Goal: Task Accomplishment & Management: Complete application form

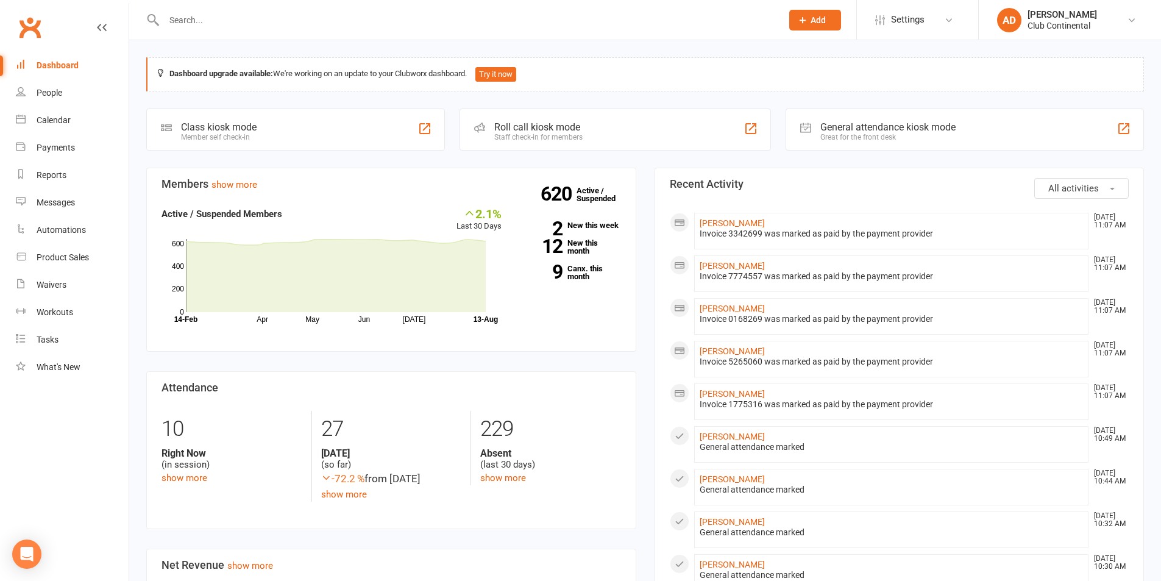
click at [818, 21] on span "Add" at bounding box center [818, 20] width 15 height 10
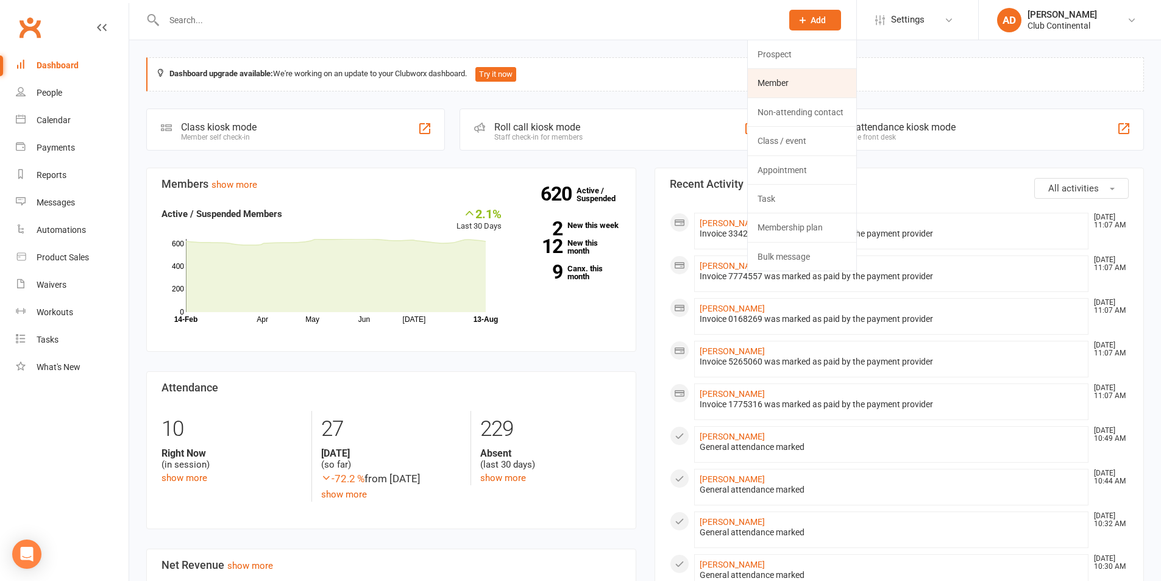
click at [811, 88] on link "Member" at bounding box center [802, 83] width 108 height 28
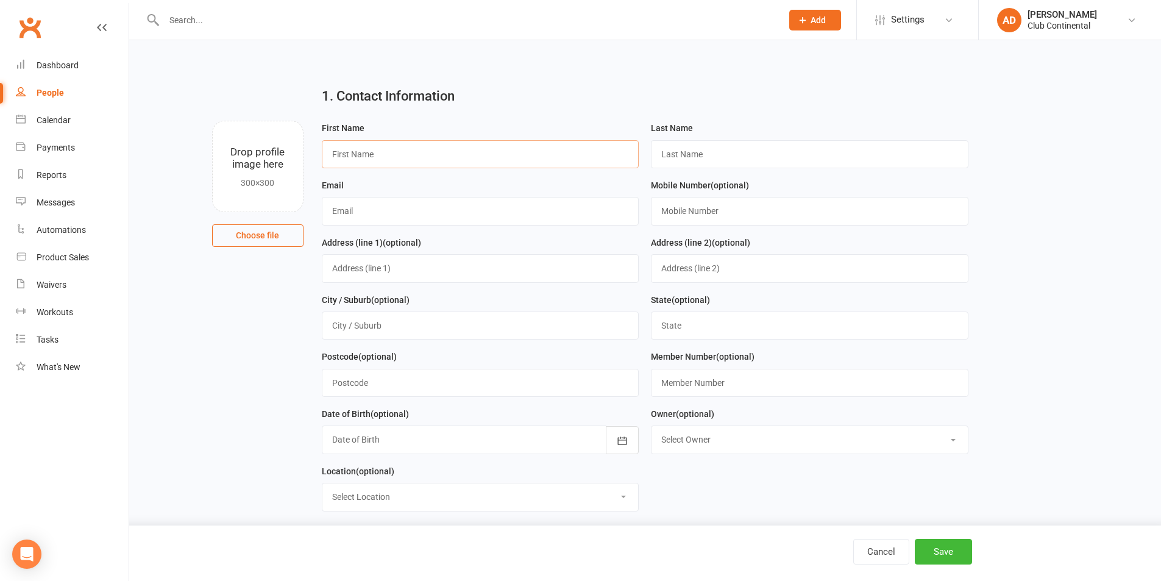
click at [424, 165] on input "text" at bounding box center [481, 154] width 318 height 28
type input "Lynda"
type input "McLoughlin"
type input "plazatoro@hotmail.co.uk"
type input "07500961970"
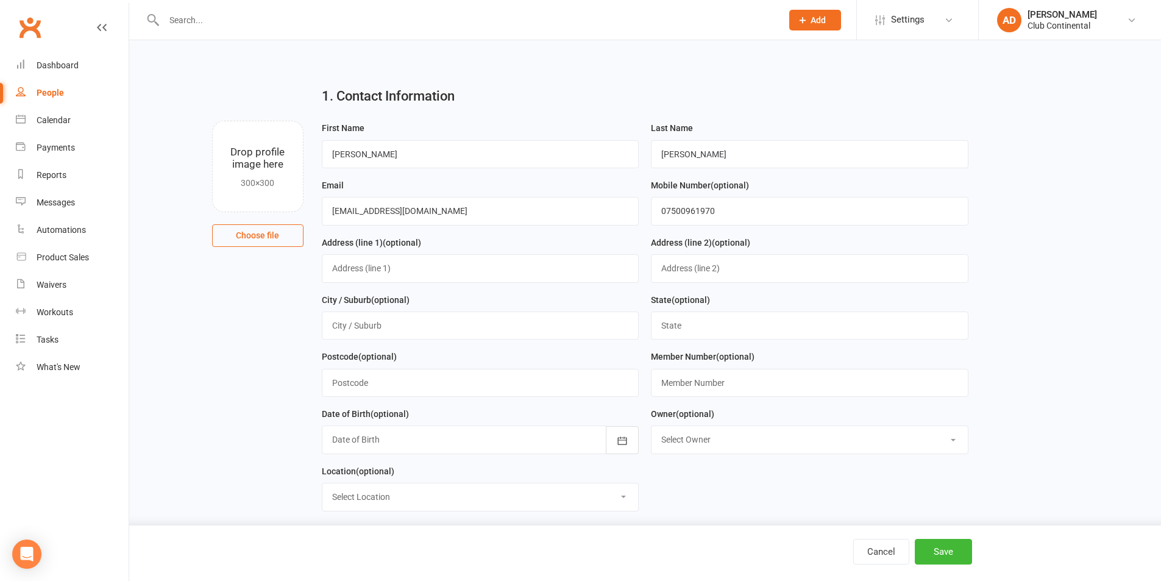
click at [416, 305] on div "City / Suburb (optional)" at bounding box center [481, 317] width 318 height 48
click at [414, 317] on input "text" at bounding box center [481, 325] width 318 height 28
type input "Plymouth"
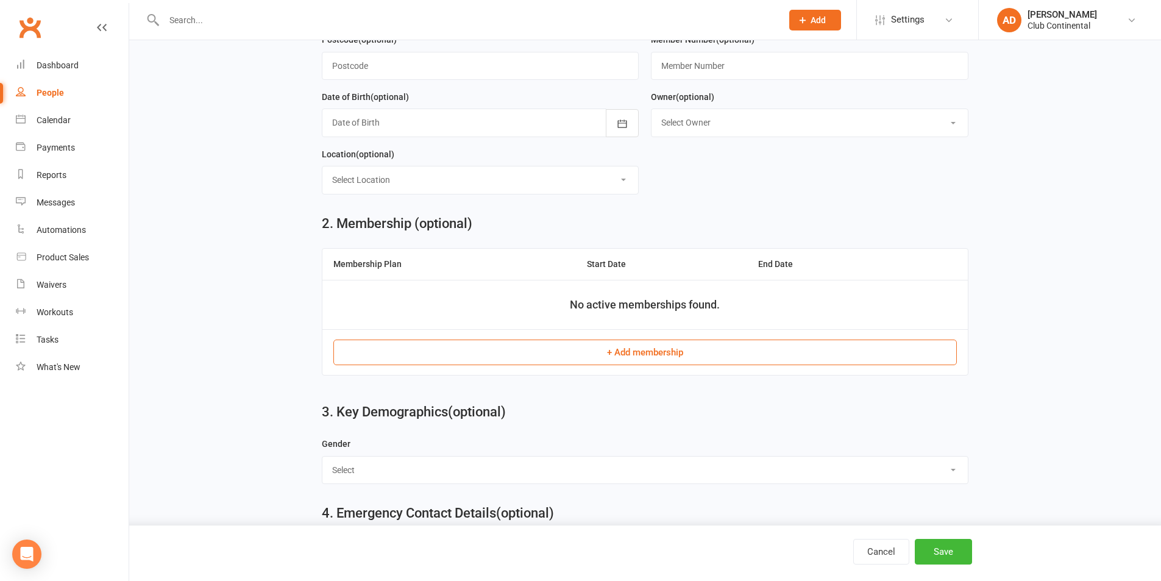
scroll to position [366, 0]
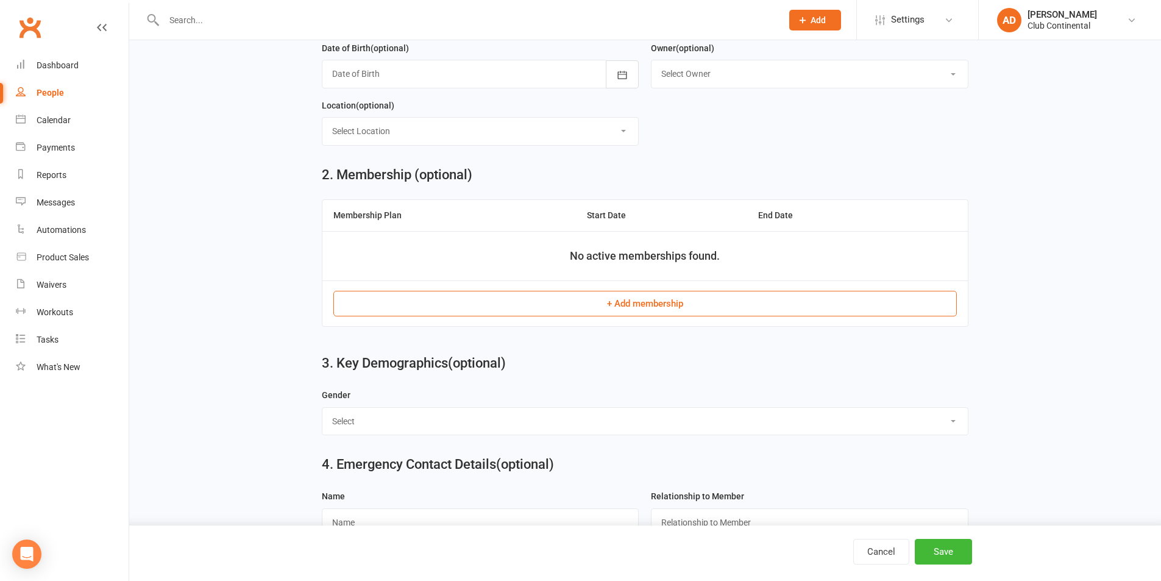
click at [497, 311] on button "+ Add membership" at bounding box center [644, 304] width 623 height 26
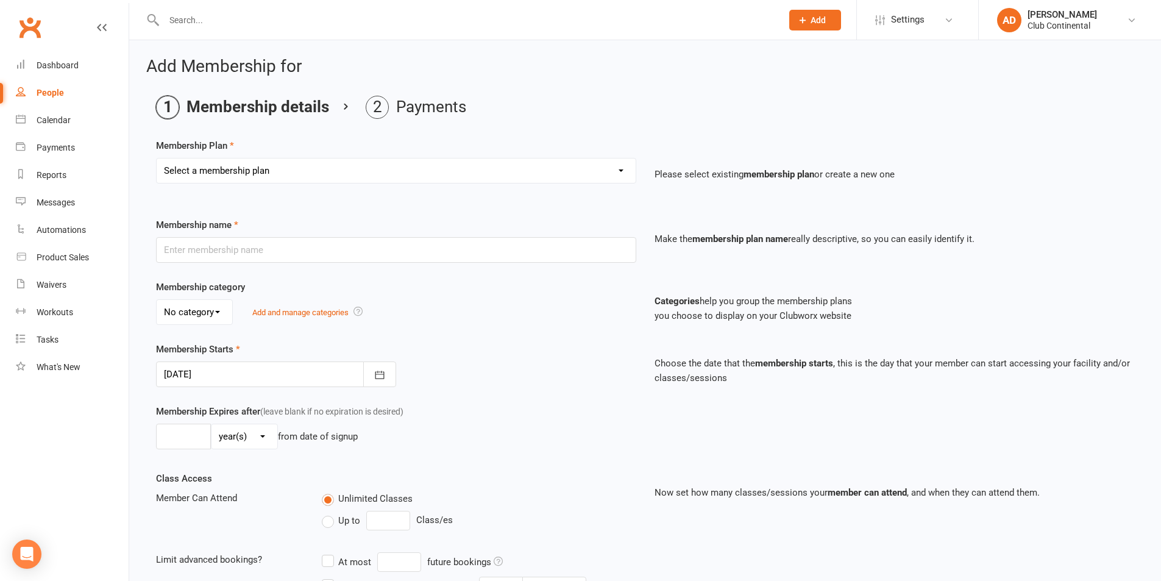
click at [294, 168] on select "Select a membership plan Create new Membership Plan Single Membership - Monthly…" at bounding box center [396, 170] width 479 height 24
select select "7"
click at [157, 158] on select "Select a membership plan Create new Membership Plan Single Membership - Monthly…" at bounding box center [396, 170] width 479 height 24
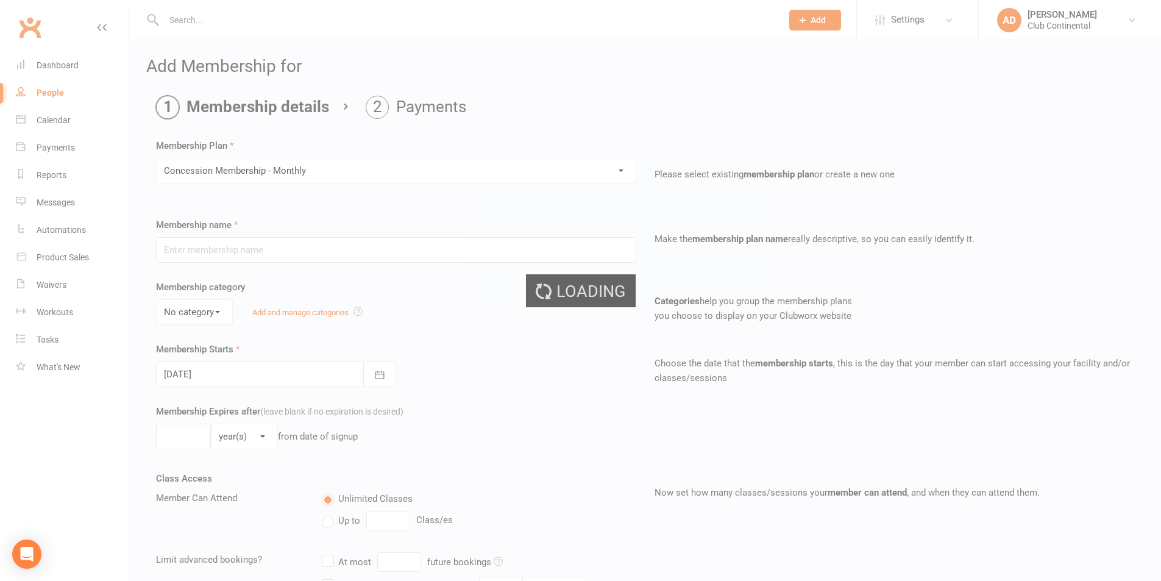
type input "Concession Membership - Monthly"
select select "0"
type input "0"
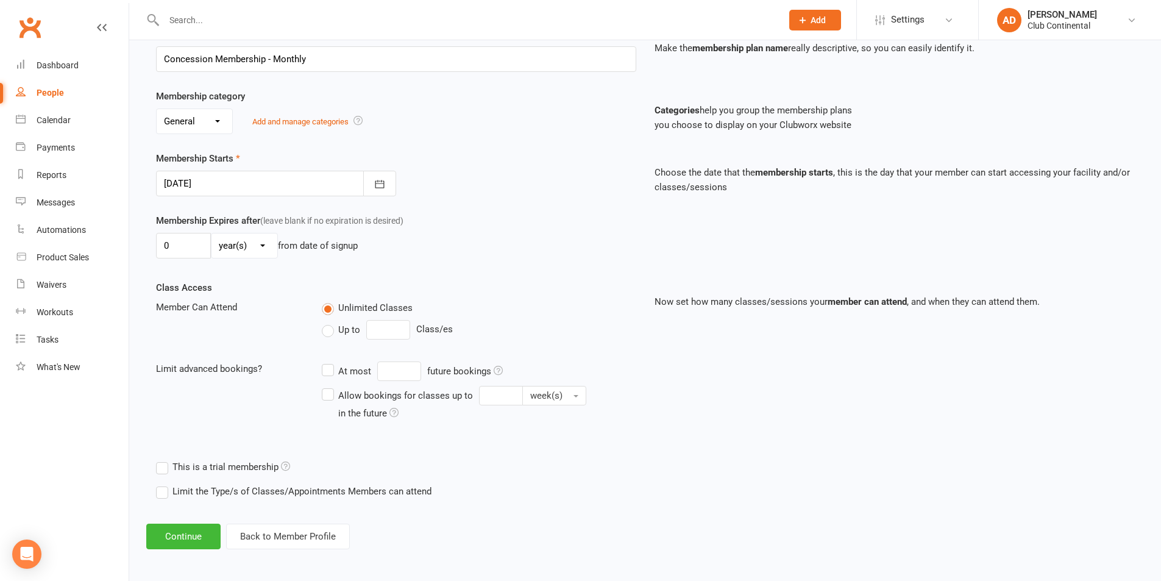
scroll to position [194, 0]
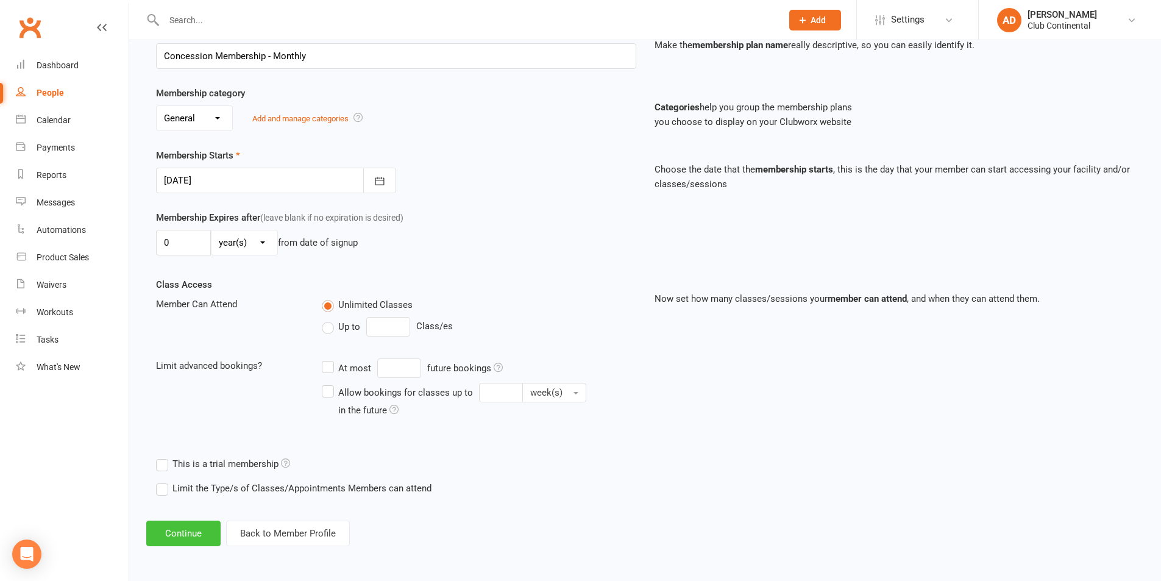
click at [201, 531] on button "Continue" at bounding box center [183, 533] width 74 height 26
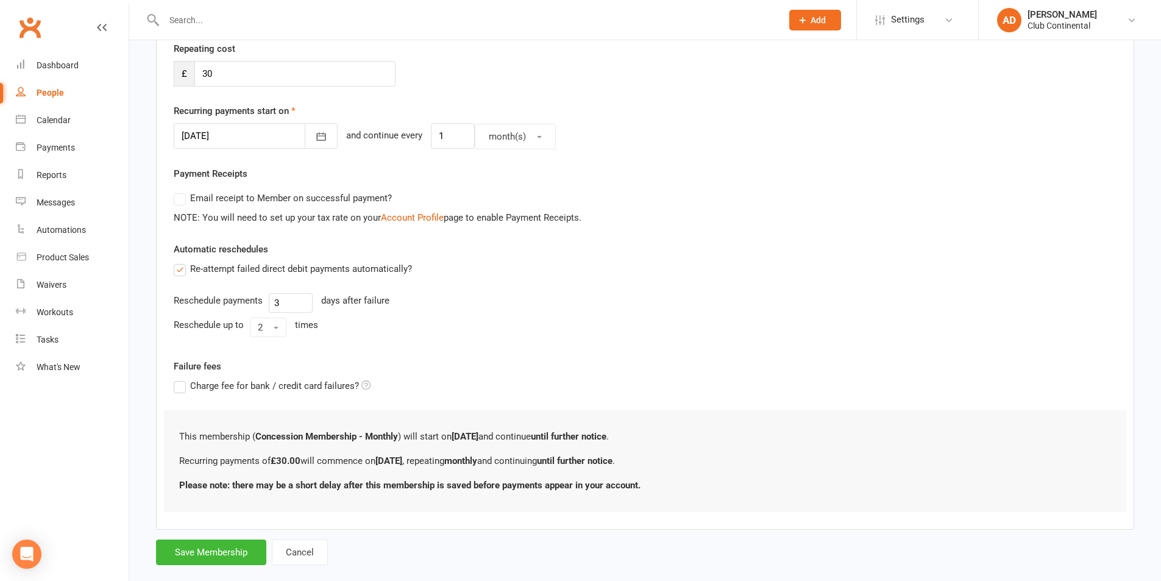
scroll to position [257, 0]
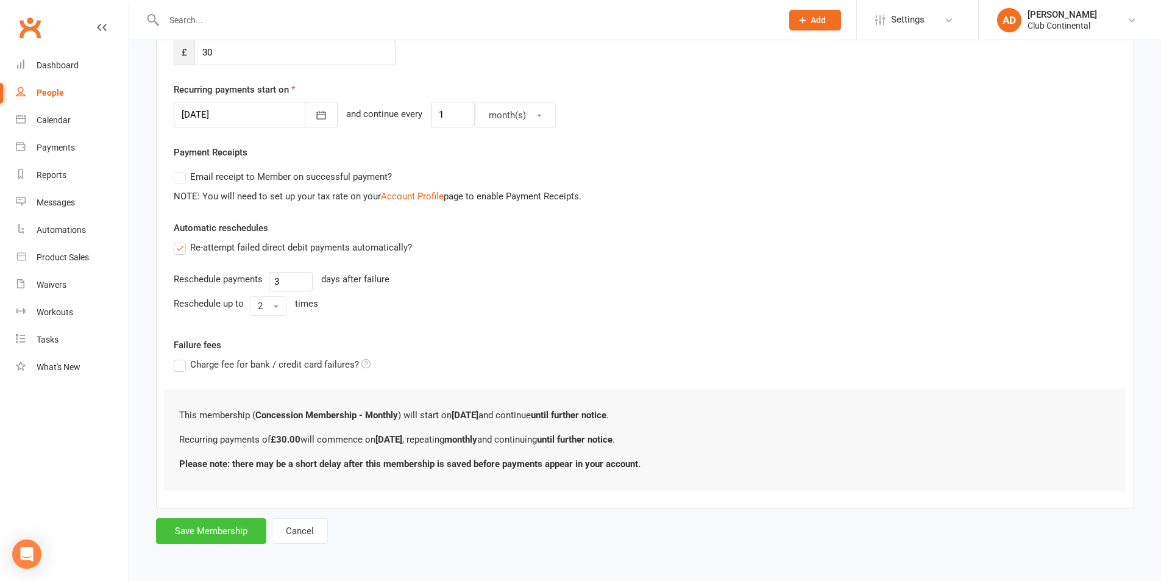
click at [236, 529] on button "Save Membership" at bounding box center [211, 531] width 110 height 26
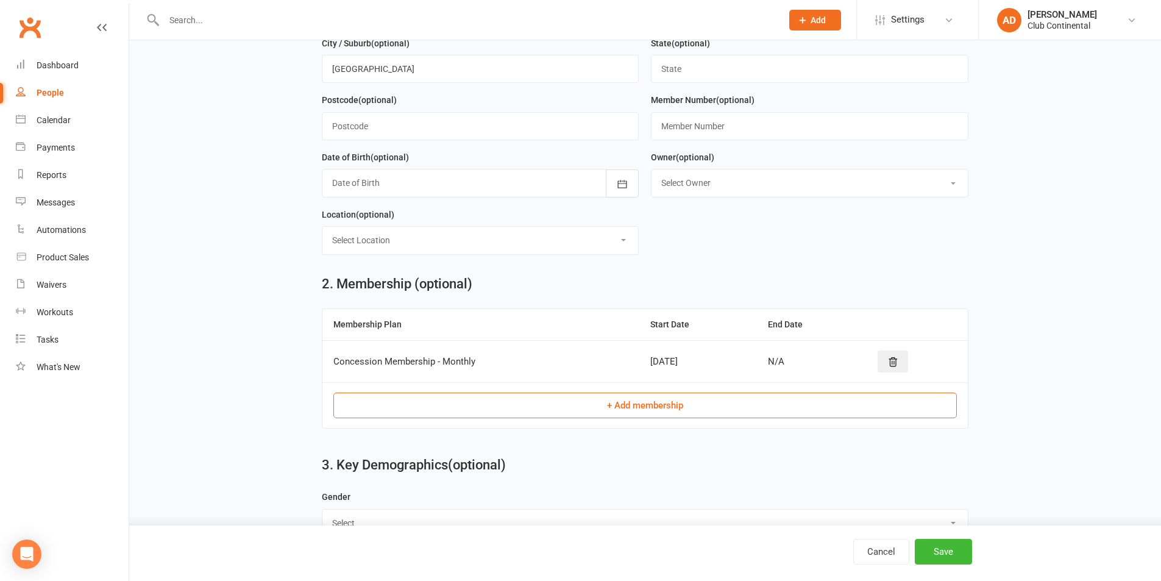
scroll to position [525, 0]
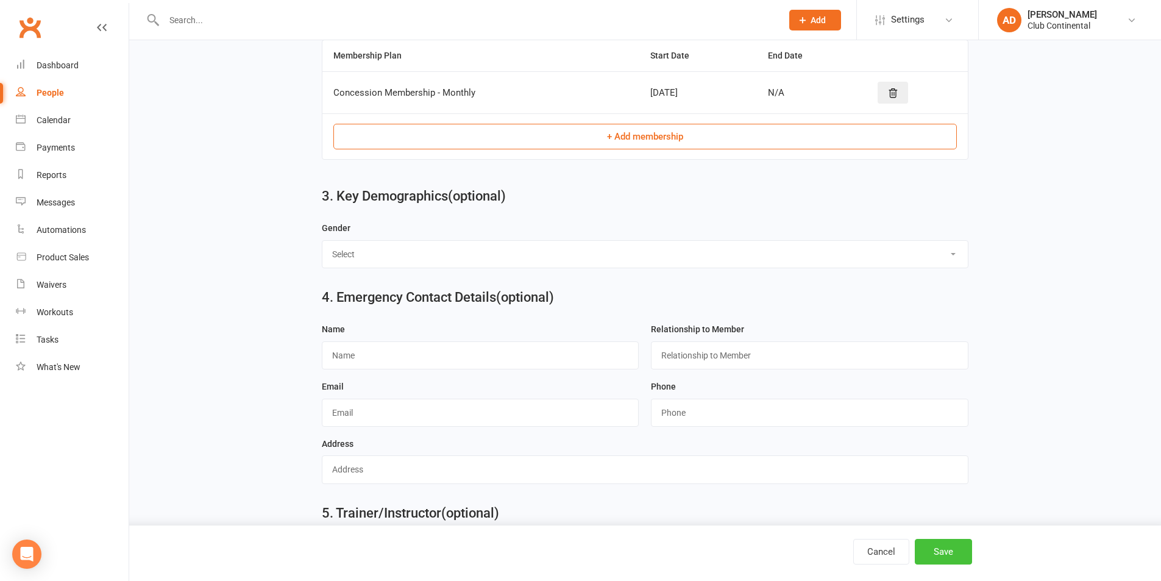
click at [957, 555] on button "Save" at bounding box center [943, 552] width 57 height 26
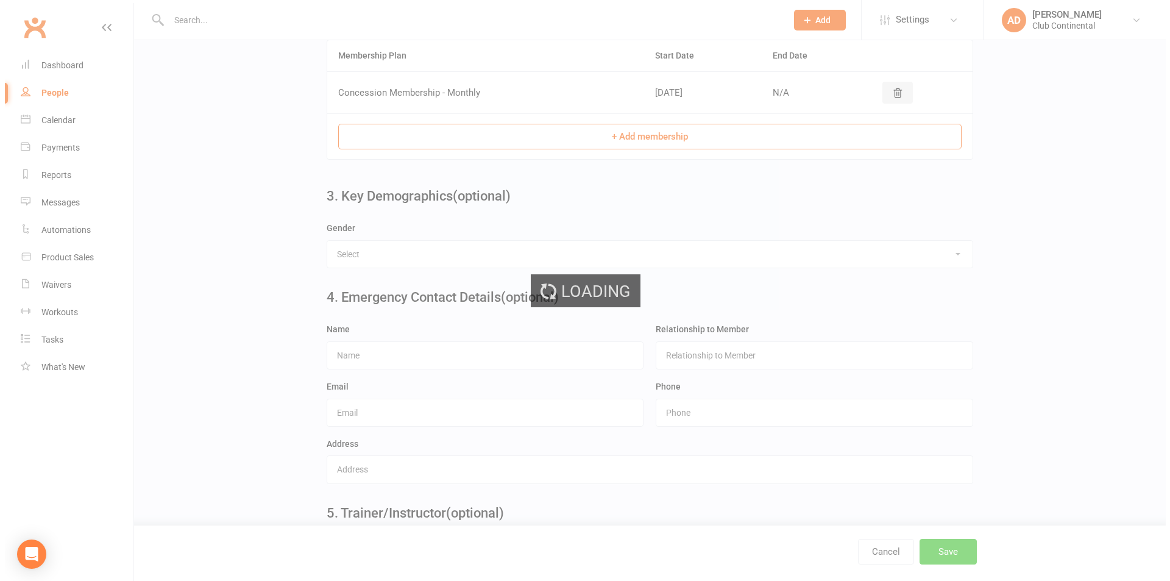
scroll to position [0, 0]
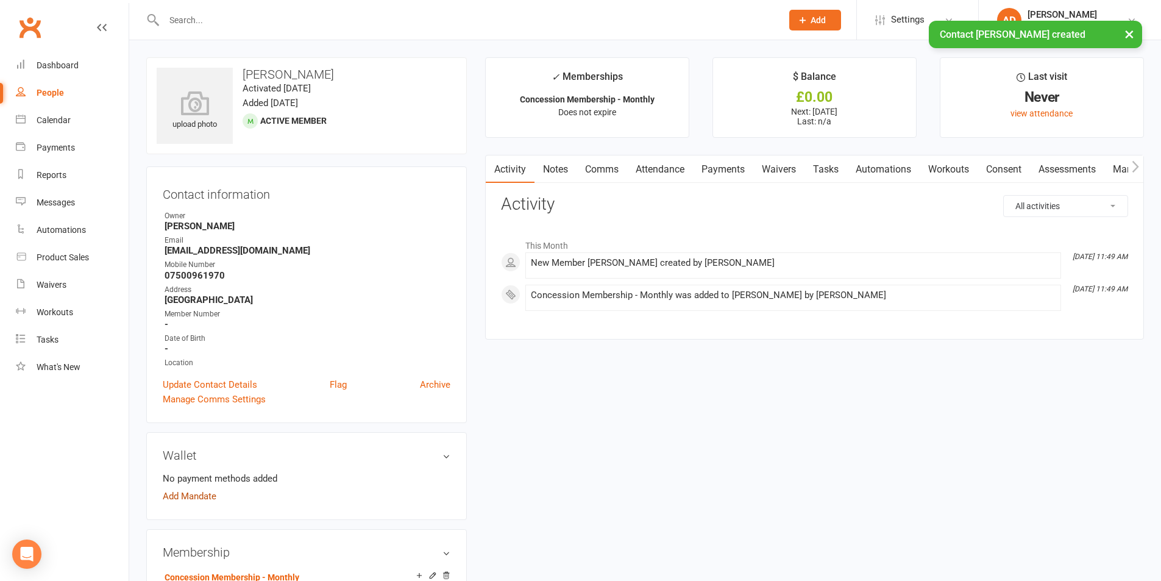
click at [210, 499] on link "Add Mandate" at bounding box center [190, 496] width 54 height 15
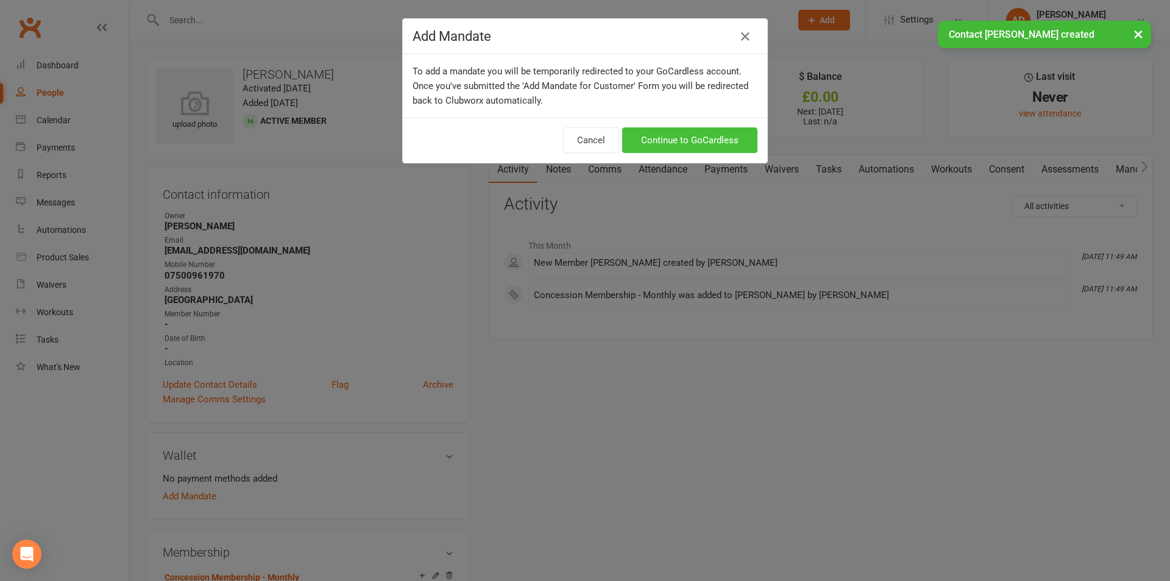
click at [700, 149] on link "Continue to GoCardless" at bounding box center [689, 140] width 135 height 26
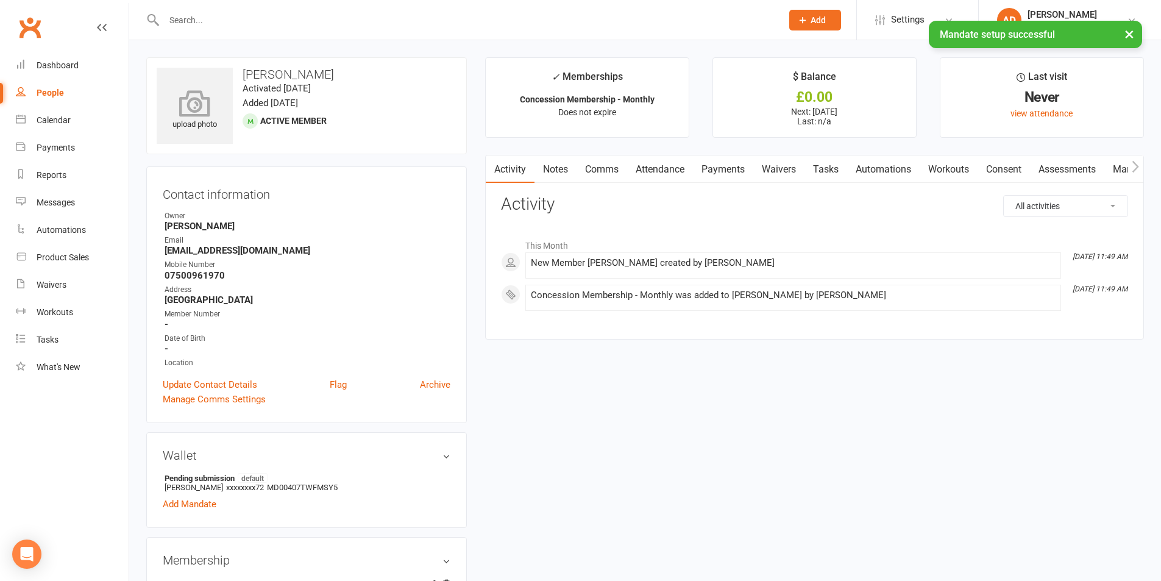
click at [219, 102] on icon at bounding box center [195, 103] width 84 height 27
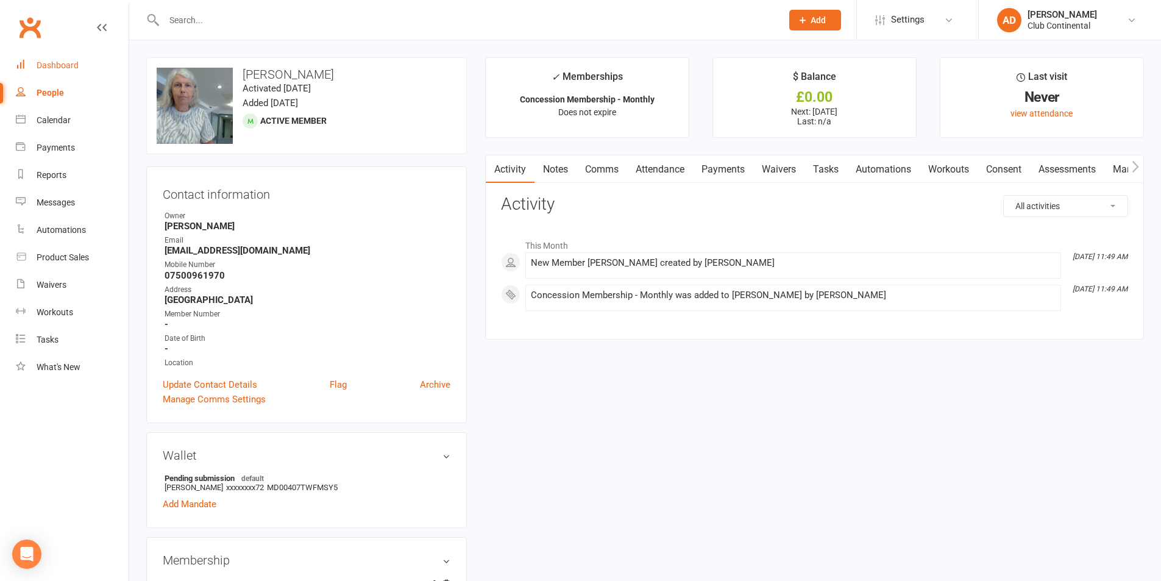
click at [76, 71] on link "Dashboard" at bounding box center [72, 65] width 113 height 27
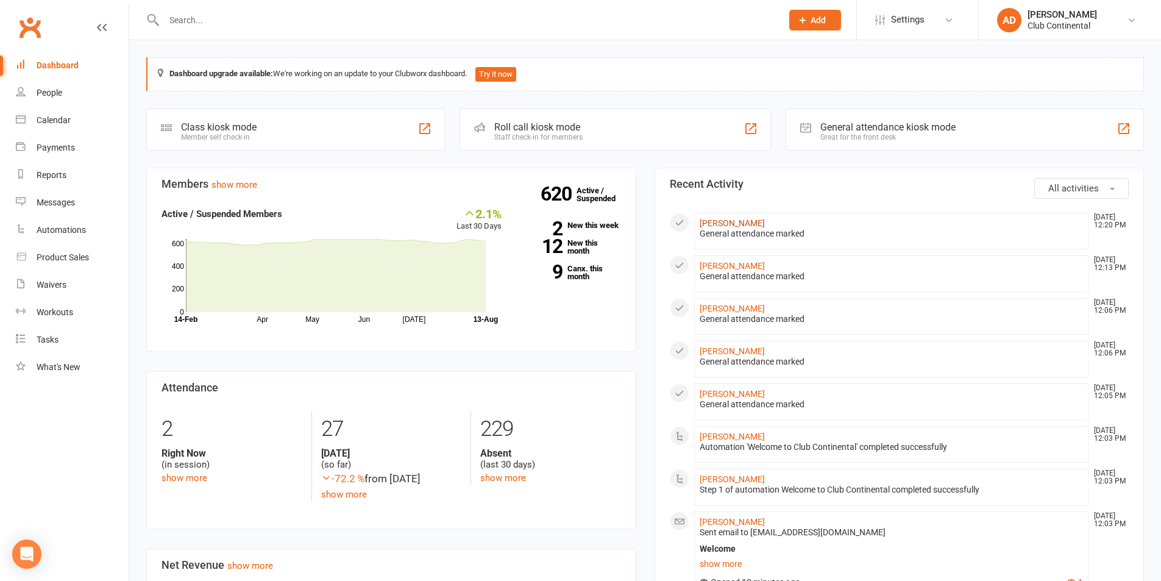
click at [726, 224] on link "Mamata Dhakal" at bounding box center [732, 223] width 65 height 10
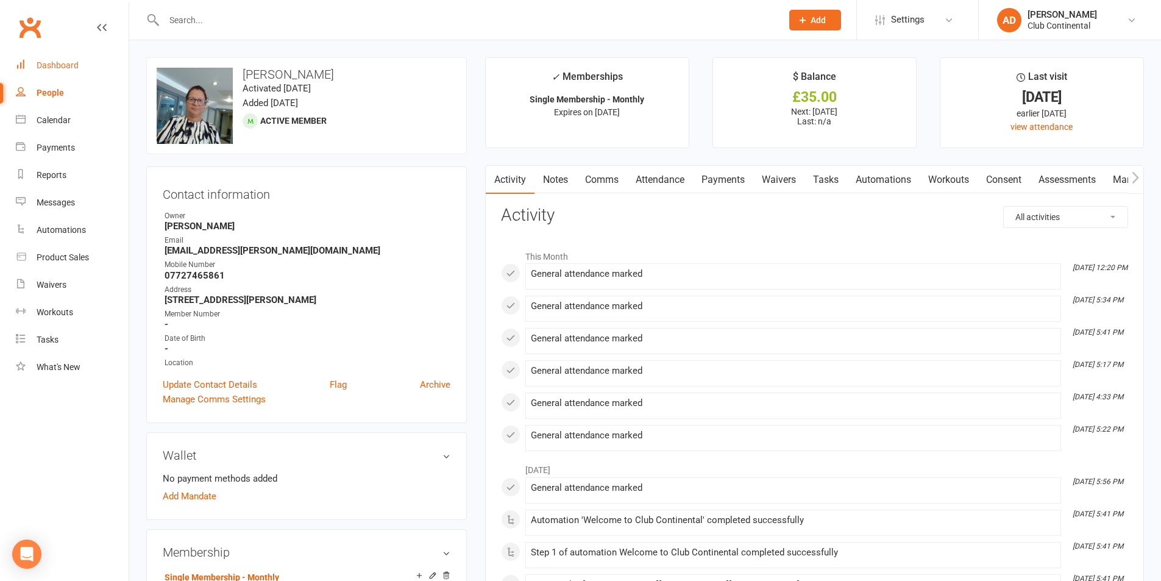
click at [59, 65] on div "Dashboard" at bounding box center [58, 65] width 42 height 10
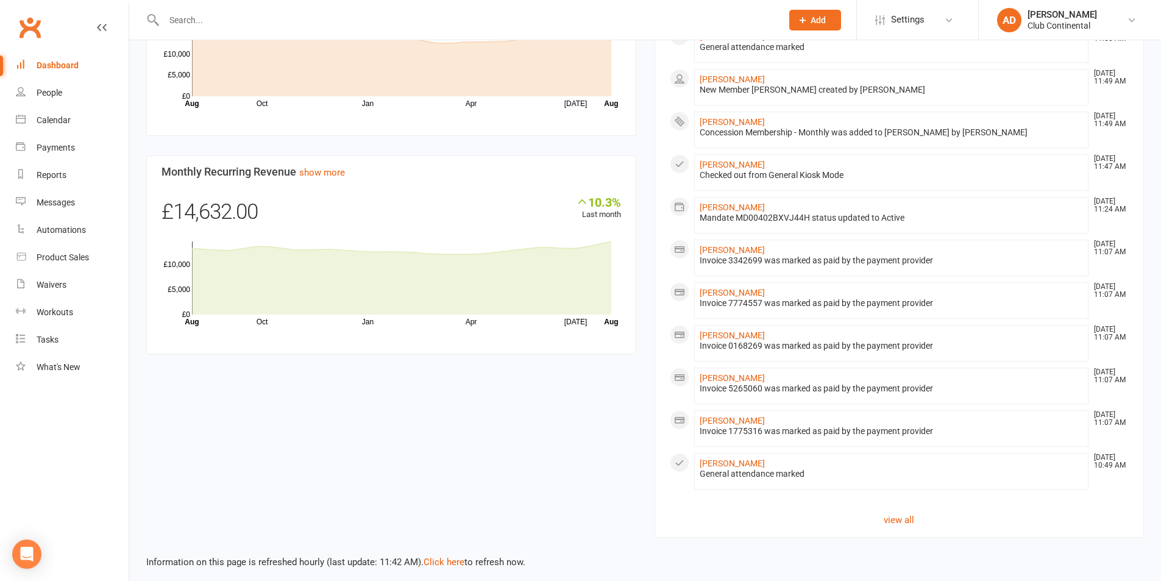
scroll to position [632, 0]
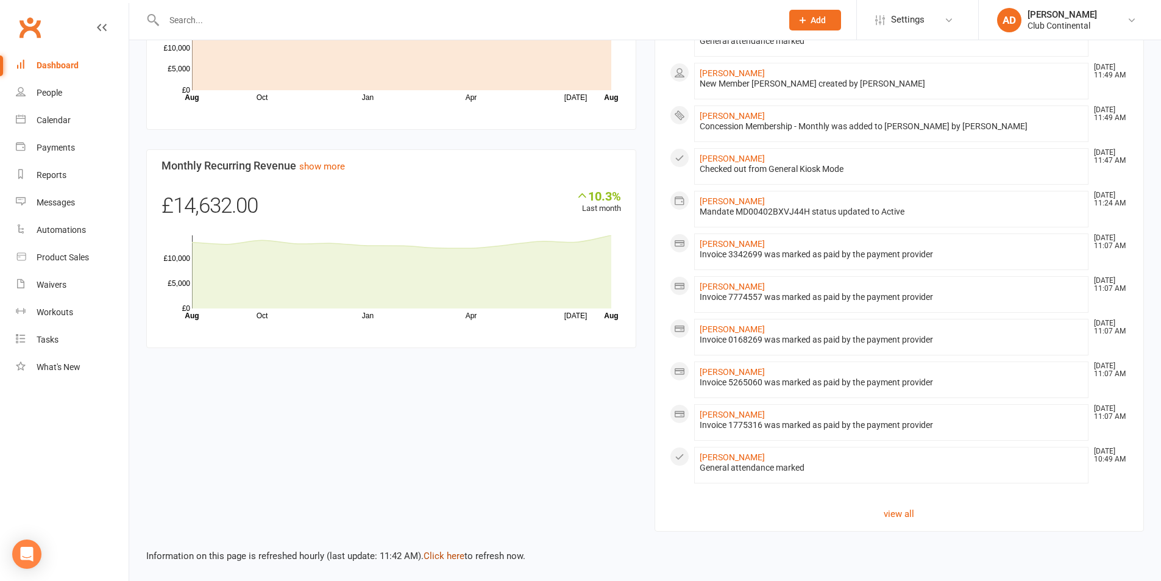
click at [455, 554] on link "Click here" at bounding box center [444, 555] width 41 height 11
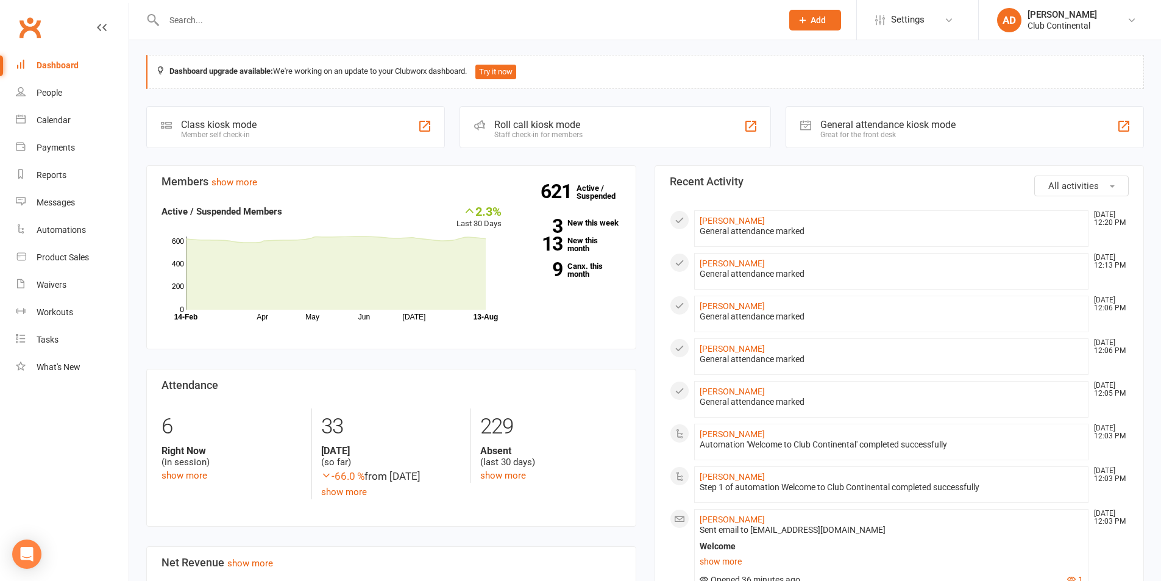
scroll to position [0, 0]
